Goal: Check status: Check status

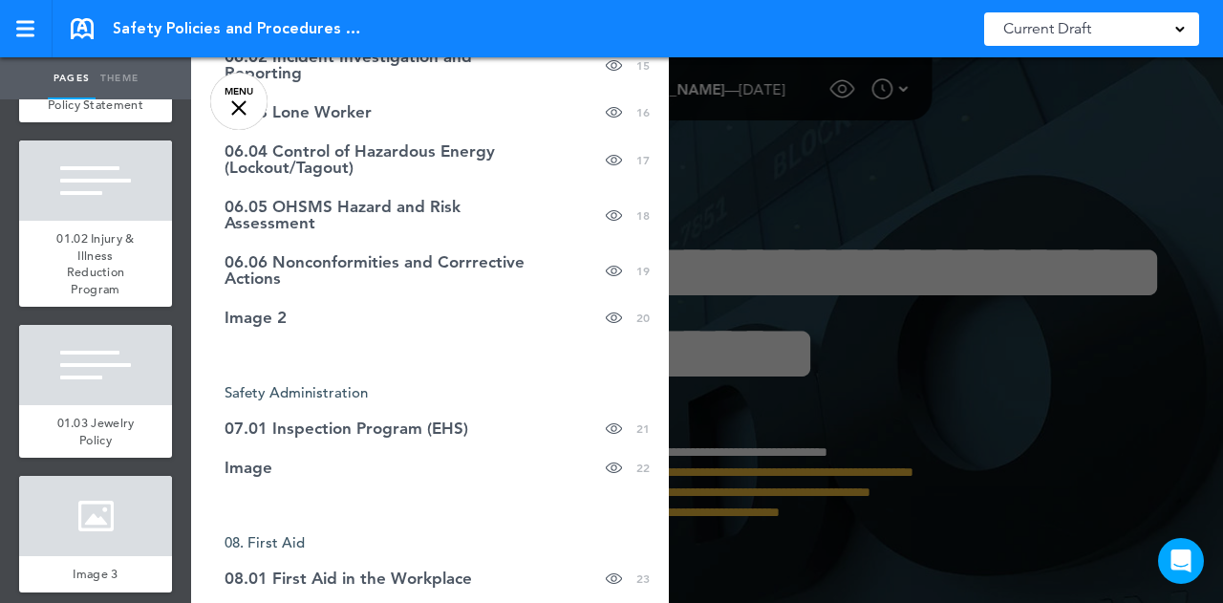
scroll to position [1138, 0]
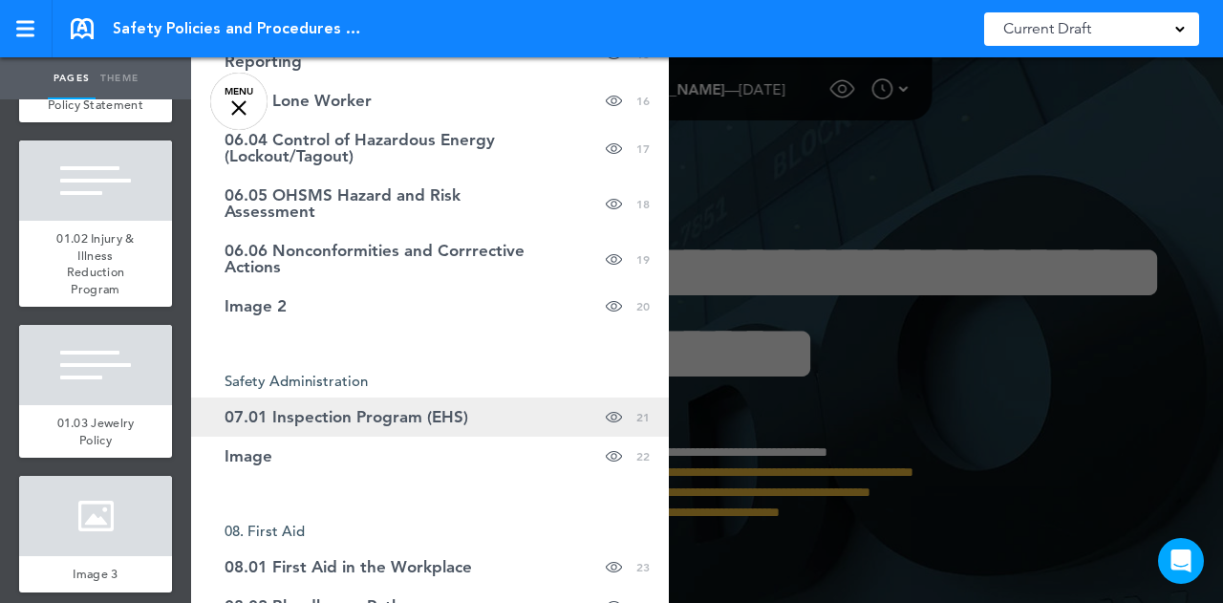
click at [377, 421] on span "07.01 Inspection Program (EHS)" at bounding box center [347, 417] width 244 height 16
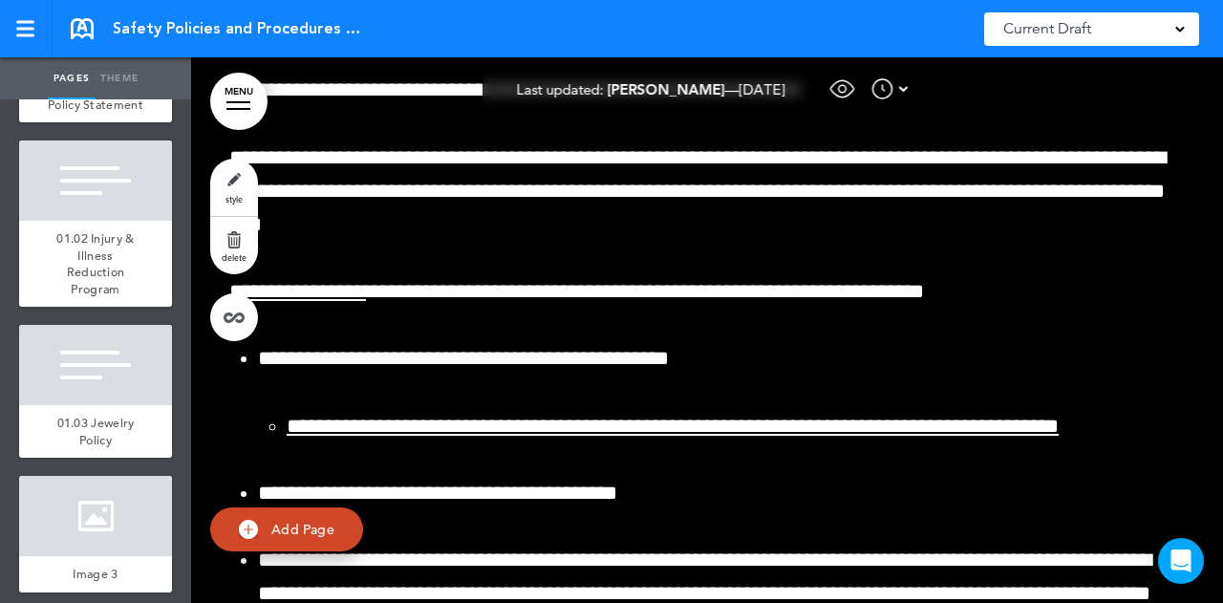
scroll to position [63816, 0]
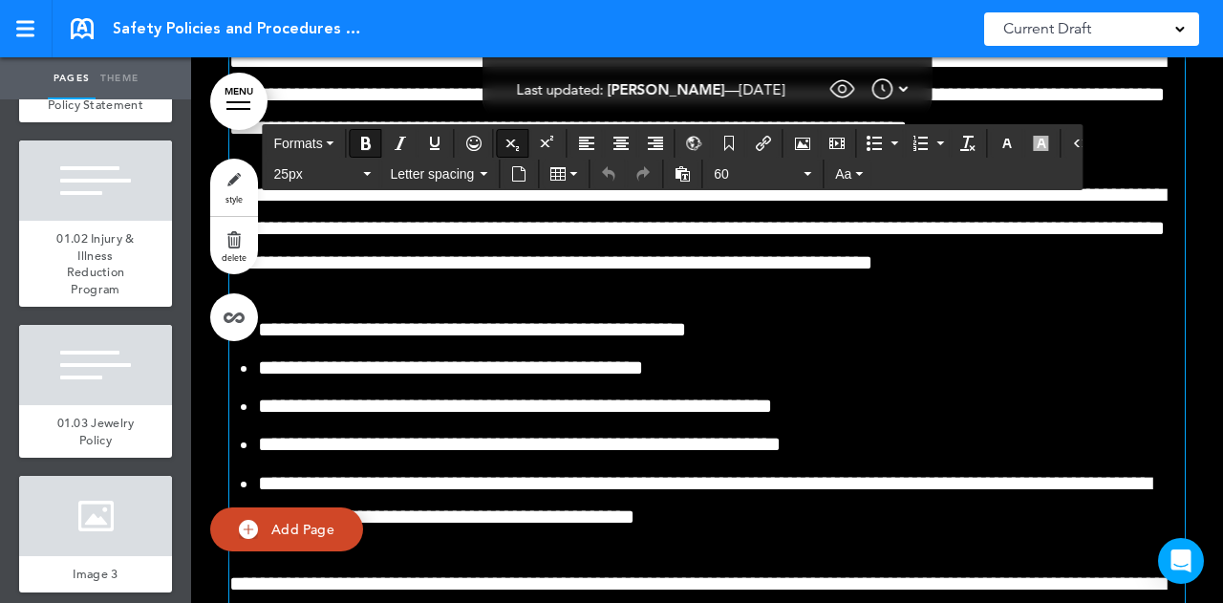
scroll to position [64334, 0]
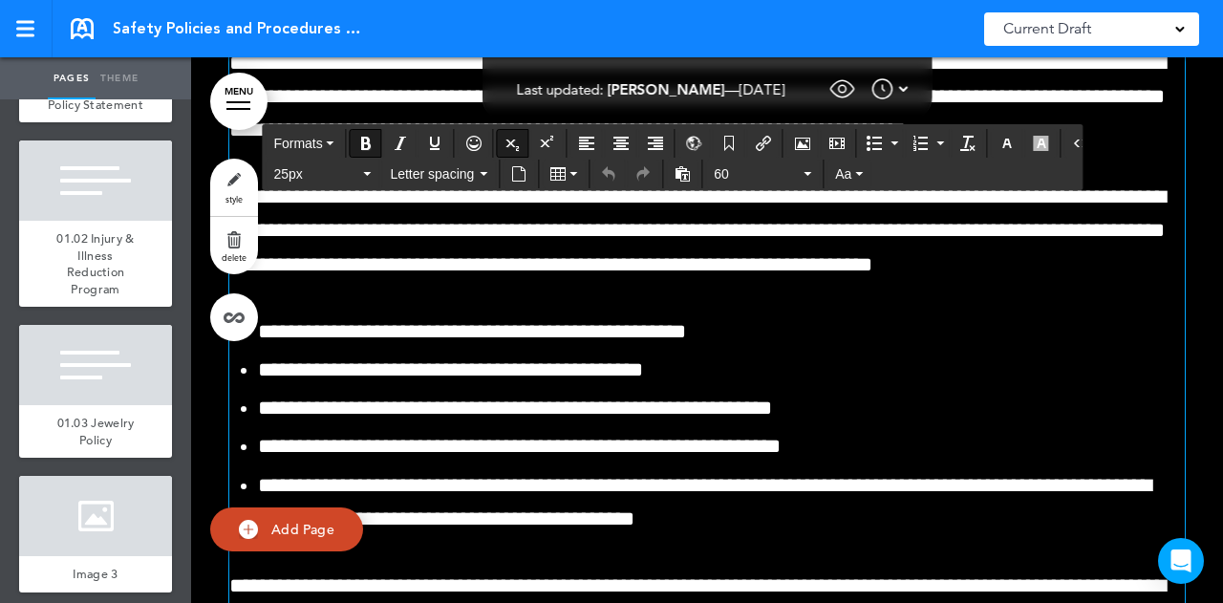
click at [895, 85] on img at bounding box center [883, 88] width 23 height 23
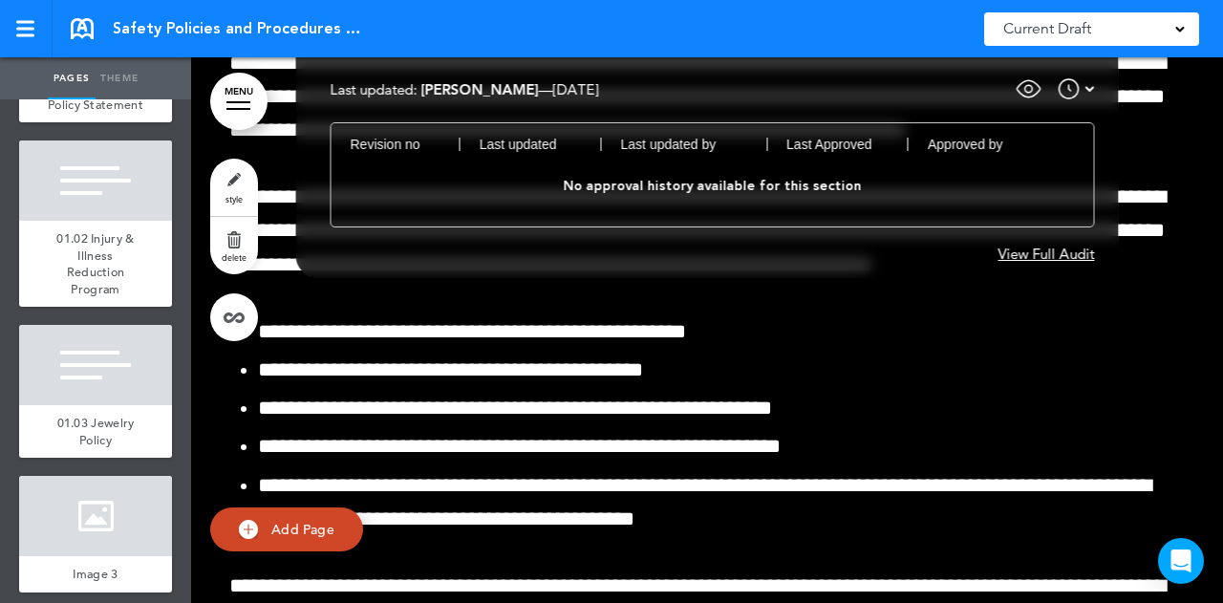
click at [1040, 249] on div "View Full Audit" at bounding box center [1047, 254] width 97 height 14
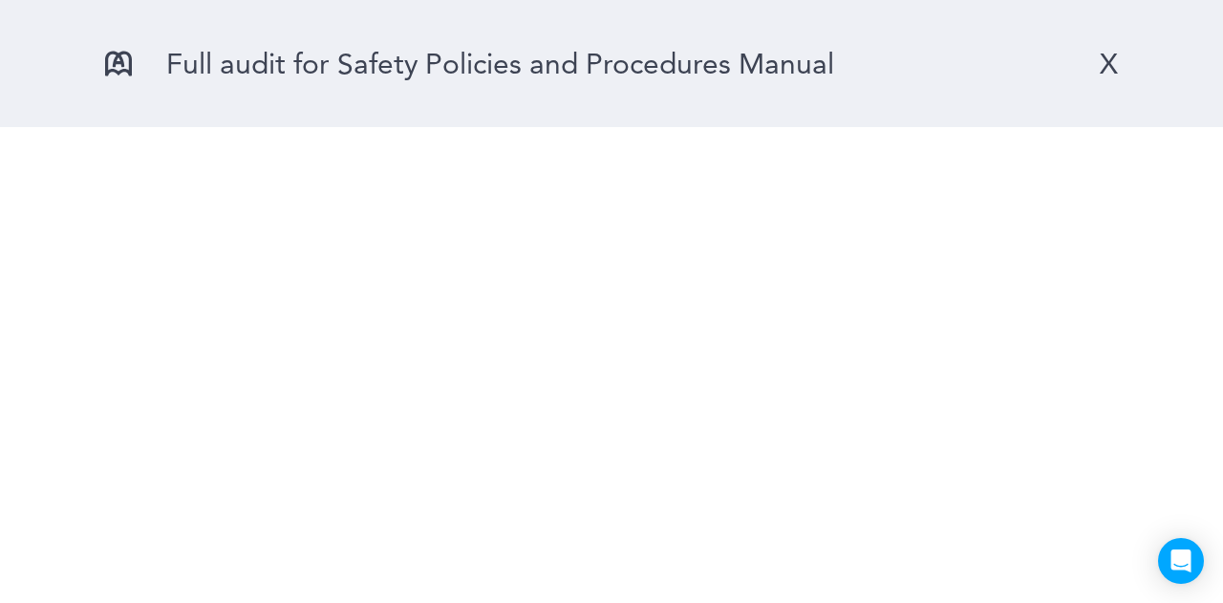
click at [1109, 57] on div "X" at bounding box center [1109, 63] width 18 height 35
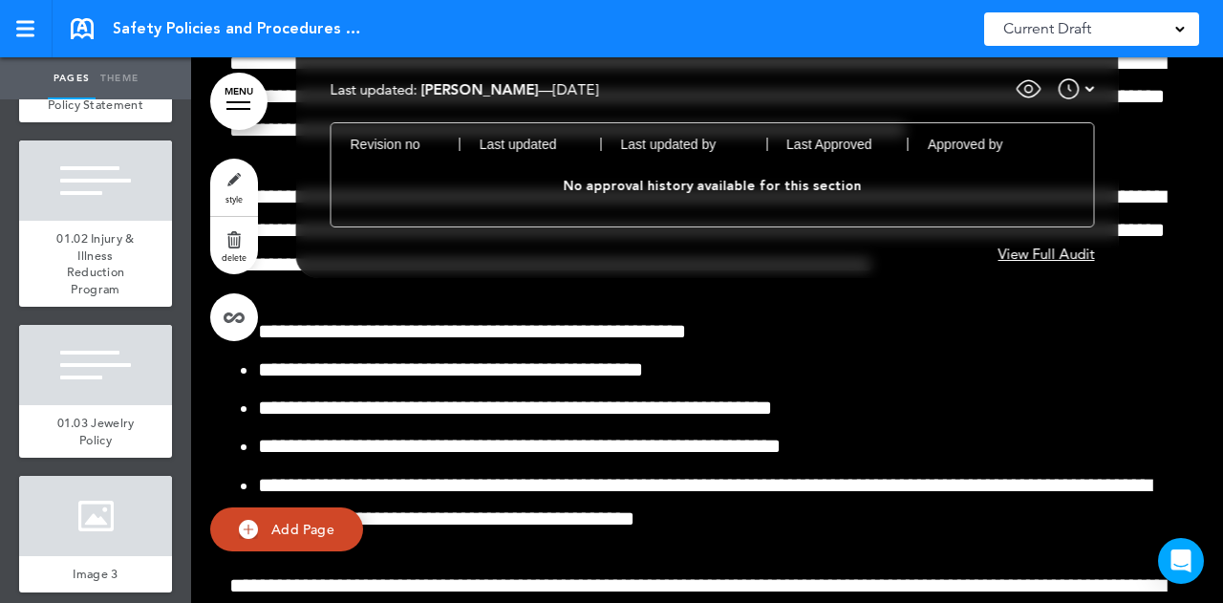
click at [1127, 28] on div "Current Draft" at bounding box center [1091, 28] width 215 height 33
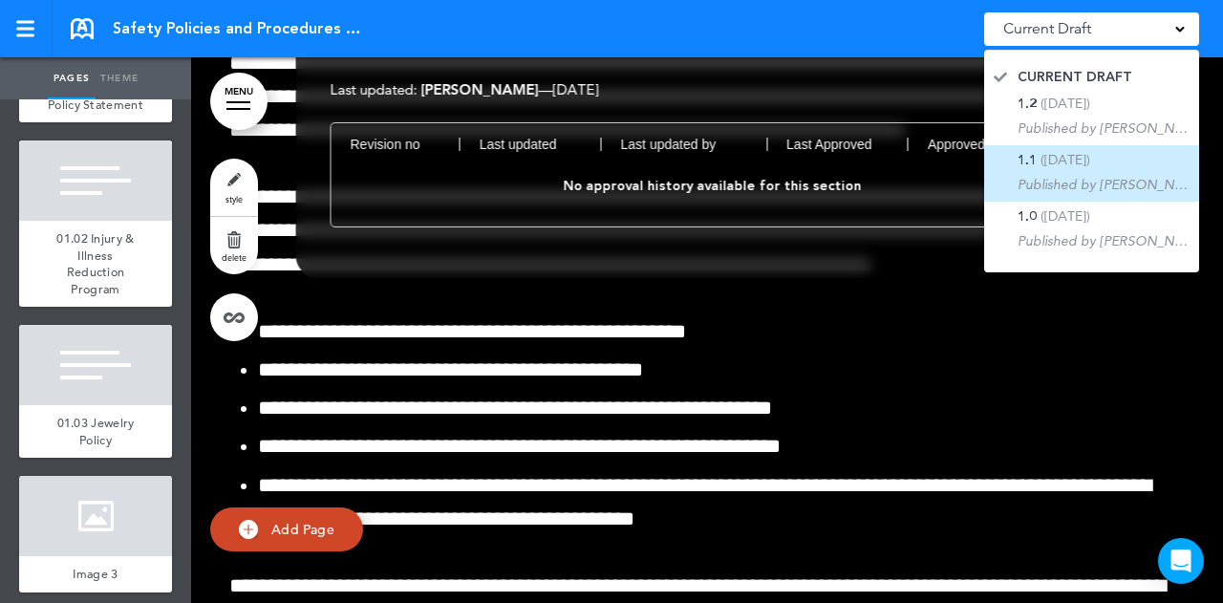
click at [1085, 154] on span "([DATE])" at bounding box center [1066, 159] width 50 height 17
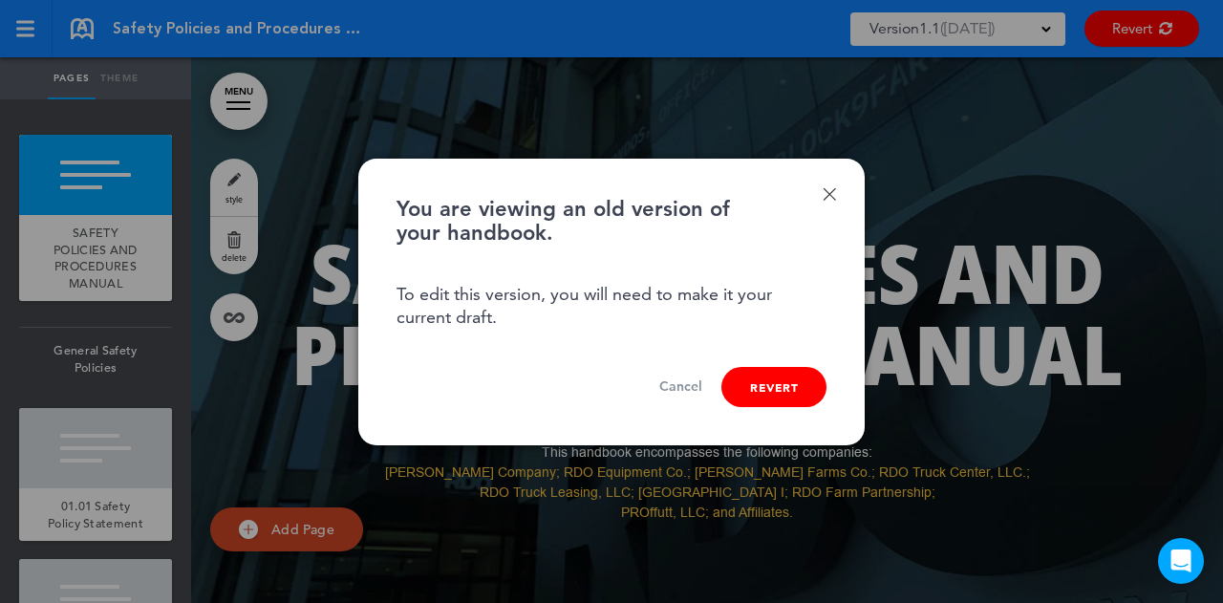
click at [682, 386] on link "Cancel" at bounding box center [680, 387] width 43 height 18
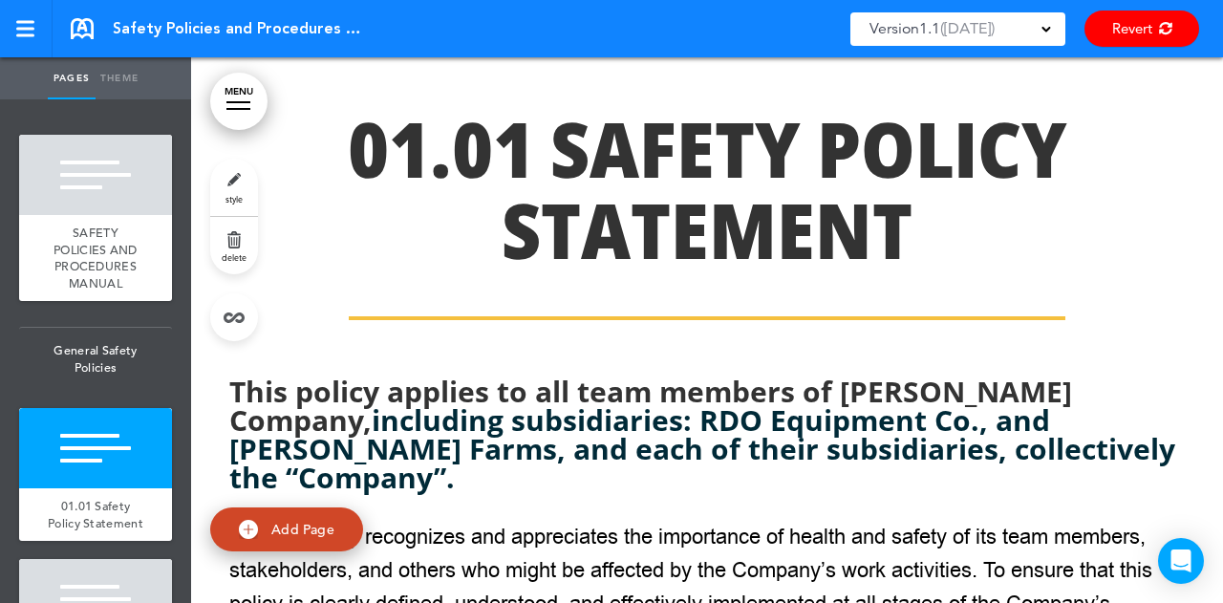
scroll to position [915, 0]
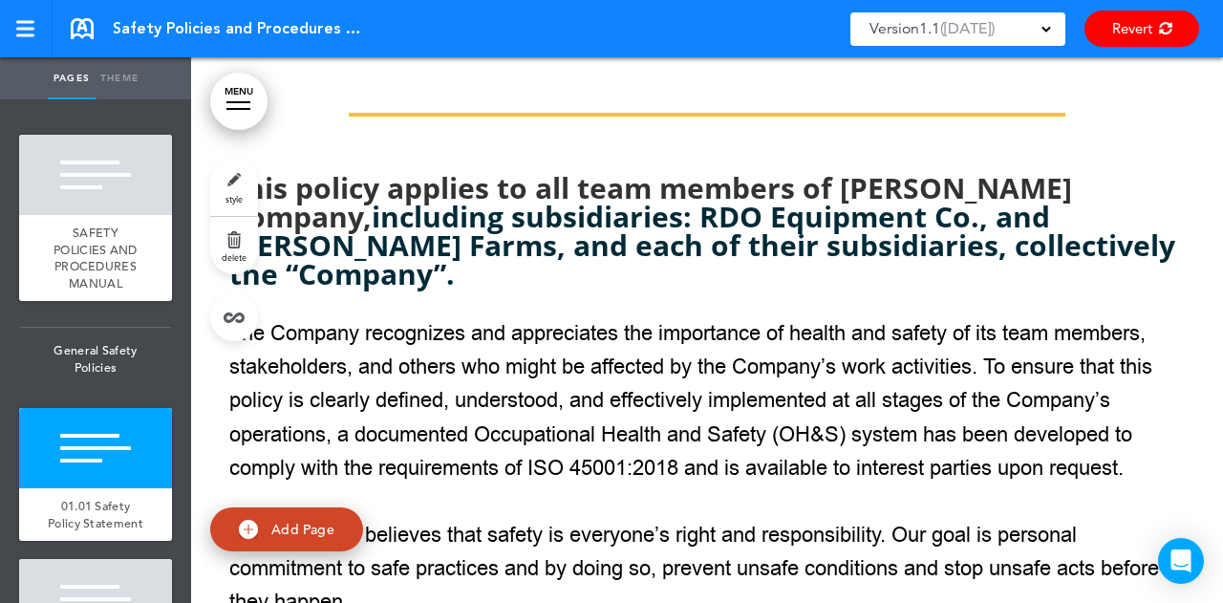
click at [537, 317] on p "The Company recognizes and appreciates the importance of health and safety of i…" at bounding box center [707, 401] width 956 height 168
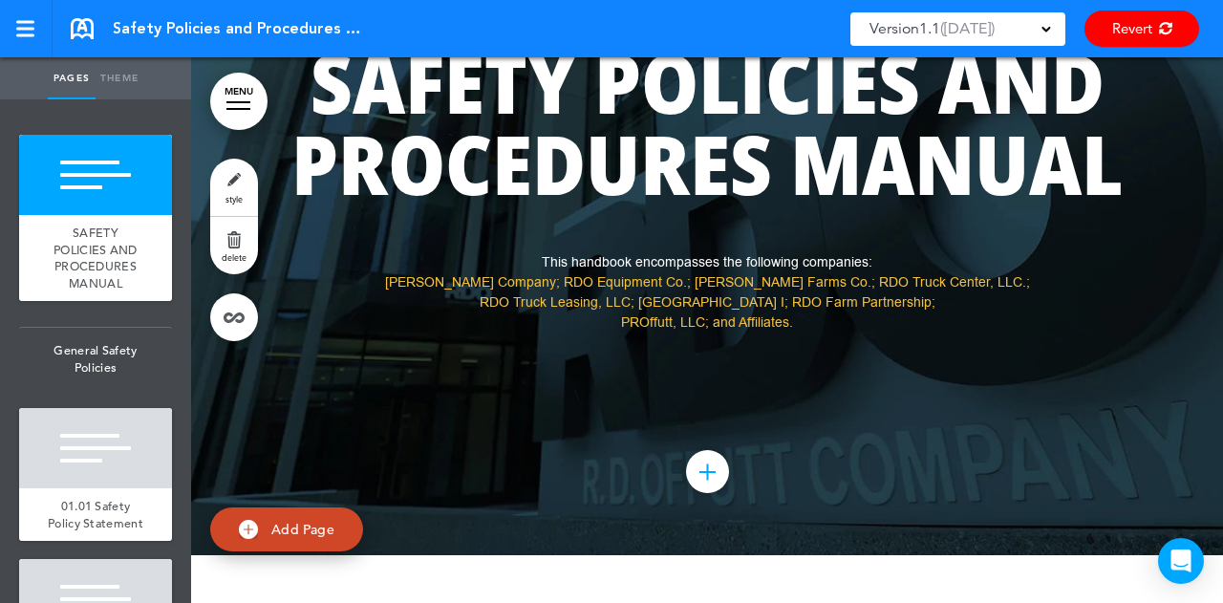
scroll to position [189, 0]
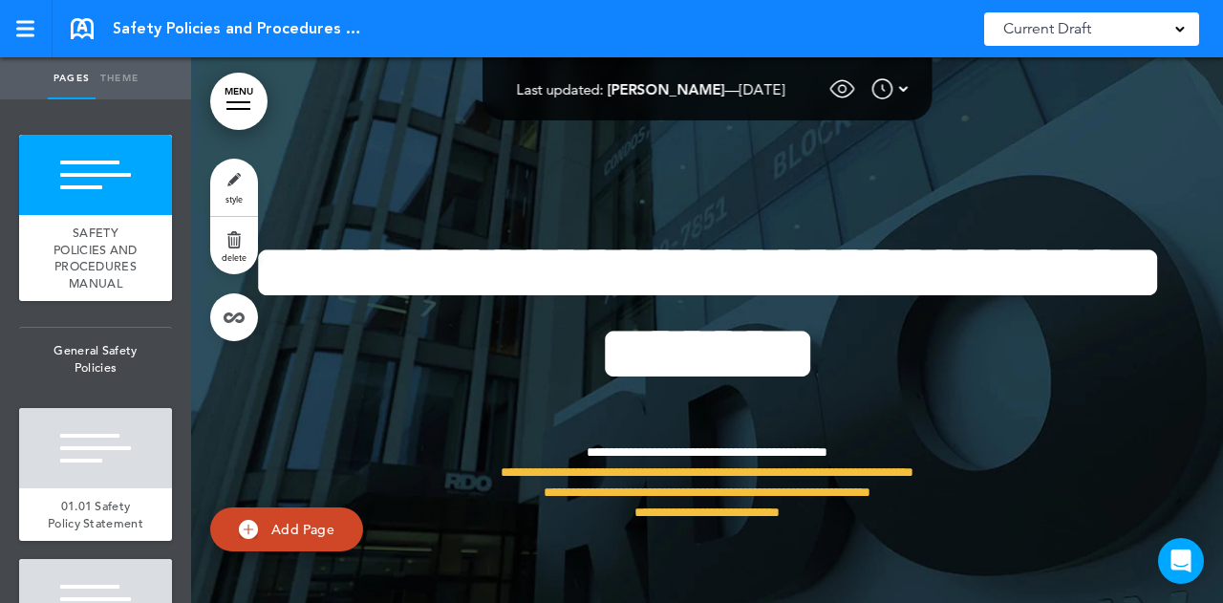
click at [857, 89] on img at bounding box center [843, 89] width 29 height 29
